Goal: Task Accomplishment & Management: Manage account settings

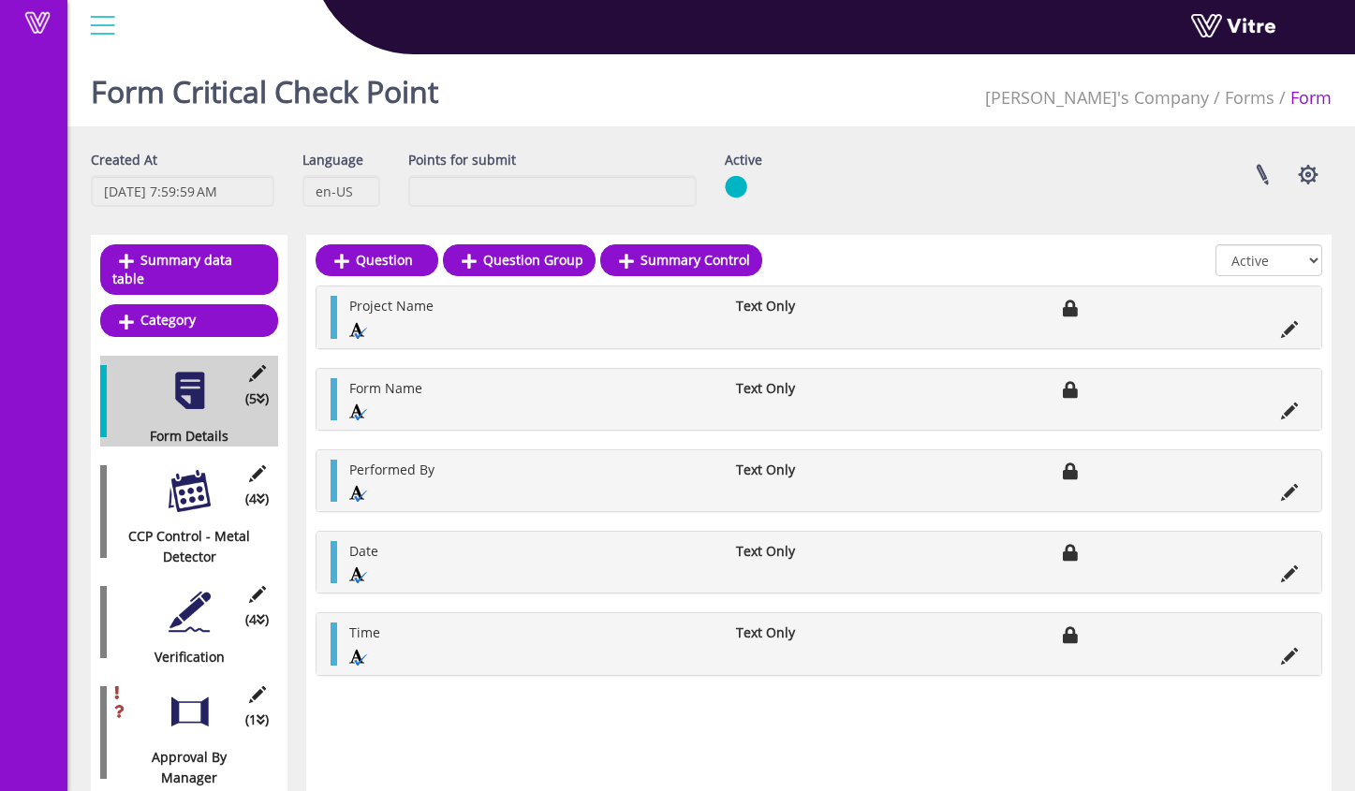
scroll to position [47, 0]
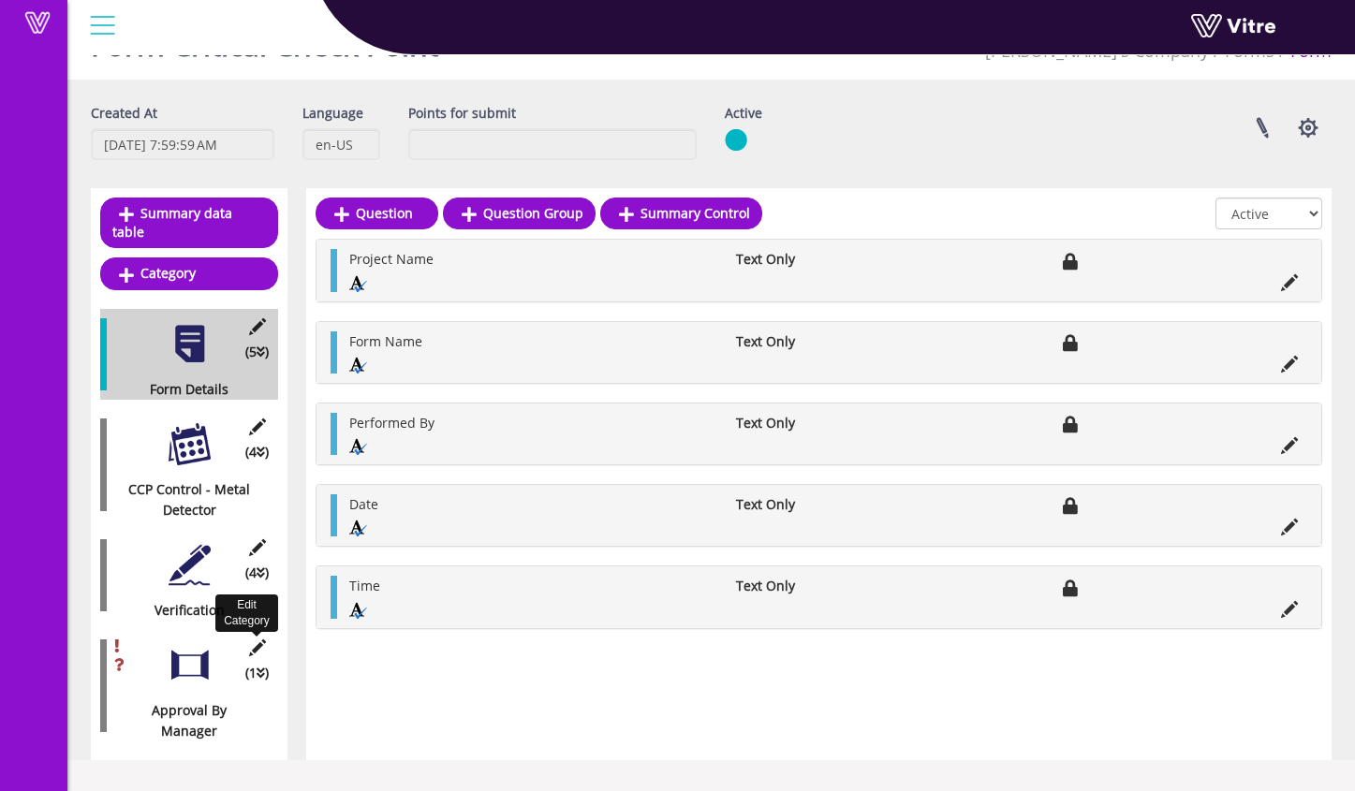
click at [258, 640] on icon at bounding box center [256, 648] width 23 height 17
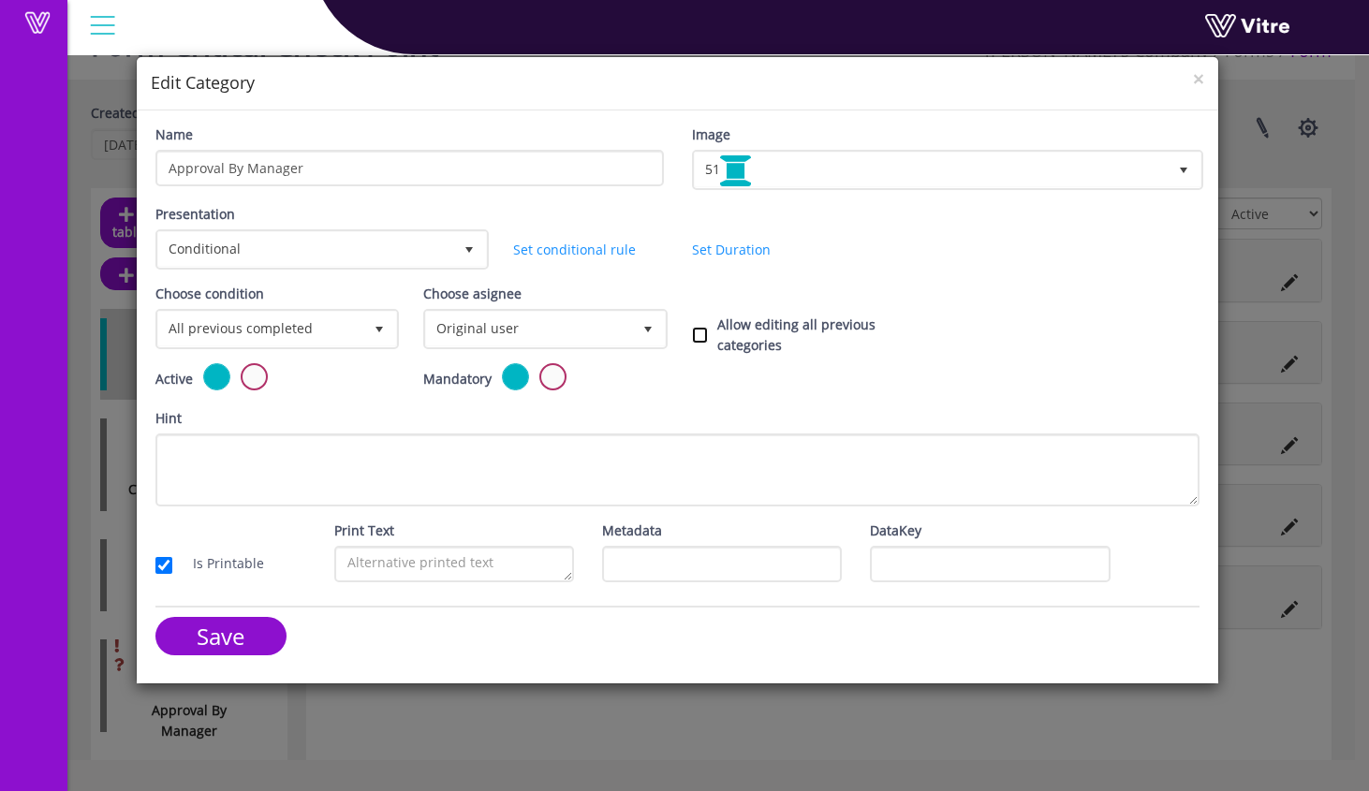
click at [703, 334] on input "Allow editing all previous categories" at bounding box center [700, 335] width 16 height 17
click at [699, 336] on input "Allow editing all previous categories" at bounding box center [700, 335] width 16 height 17
click at [701, 335] on input "Allow editing all previous categories" at bounding box center [700, 335] width 16 height 17
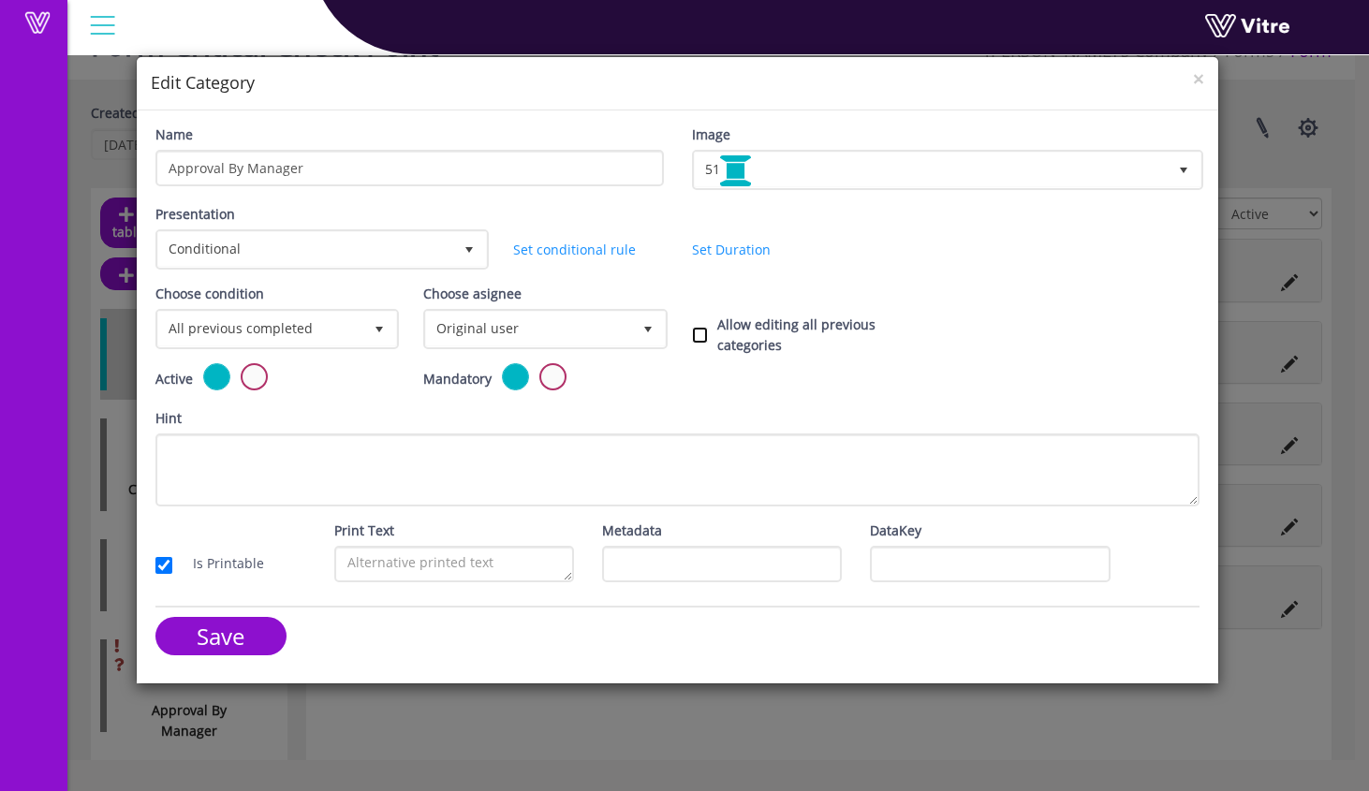
checkbox input "true"
click at [1202, 77] on span "×" at bounding box center [1198, 79] width 11 height 26
